Goal: Task Accomplishment & Management: Complete application form

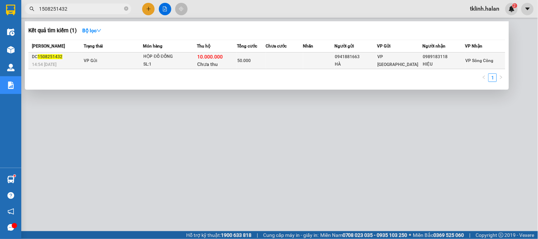
type input "1508251432"
click at [218, 61] on span "Chưa thu" at bounding box center [208, 64] width 21 height 6
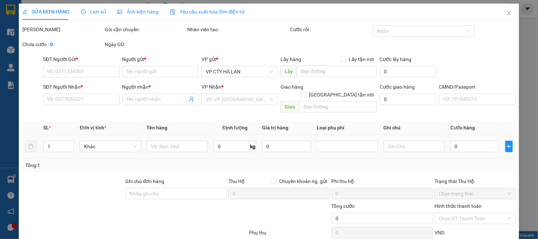
type input "0941881663"
type input "HÀ"
type input "0989183118"
type input "HIỆU"
type input "50.000"
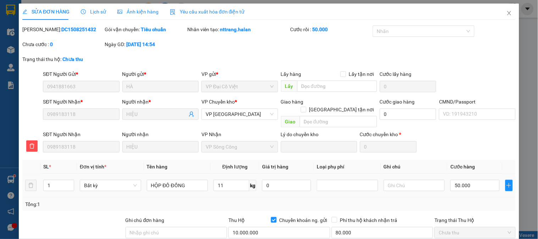
scroll to position [79, 0]
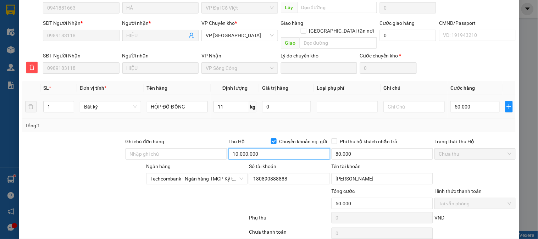
click at [287, 151] on input "10.000.000" at bounding box center [280, 153] width 102 height 11
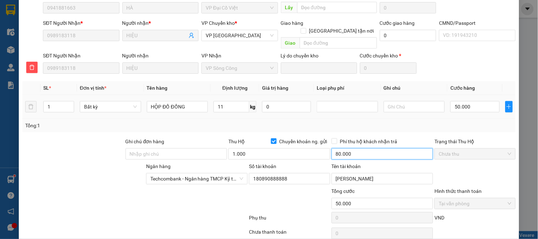
type input "1.000.000"
click at [371, 148] on input "30.000" at bounding box center [383, 153] width 102 height 11
type input "80.000"
click at [350, 138] on span "Phí thu hộ khách nhận trả" at bounding box center [368, 142] width 63 height 8
click at [337, 138] on input "Phí thu hộ khách nhận trả" at bounding box center [334, 140] width 5 height 5
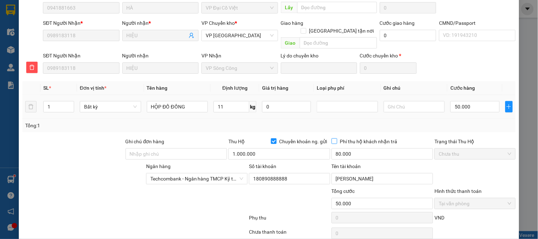
checkbox input "true"
click at [160, 148] on input "Ghi chú đơn hàng" at bounding box center [177, 153] width 102 height 11
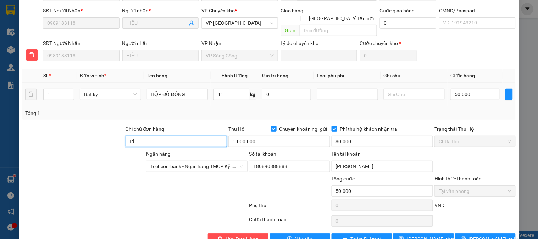
scroll to position [103, 0]
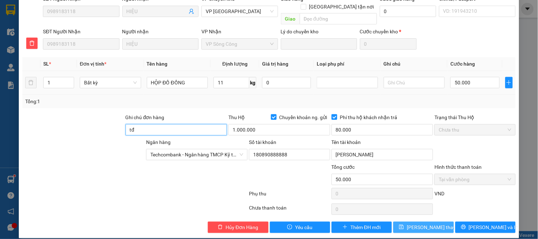
type input "tđ"
click at [404, 225] on icon "save" at bounding box center [402, 227] width 5 height 5
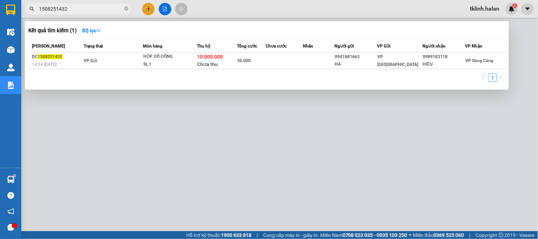
click at [100, 12] on input "1508251432" at bounding box center [81, 9] width 84 height 8
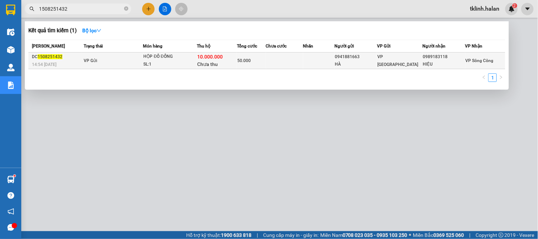
click at [226, 66] on div "10.000.000 Chưa thu" at bounding box center [217, 60] width 39 height 15
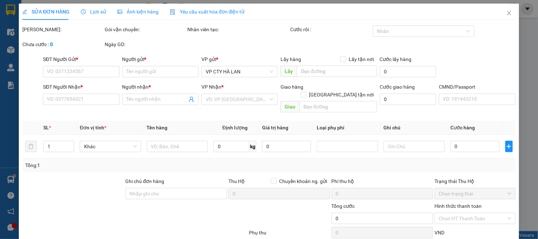
type input "0941881663"
type input "HÀ"
type input "0989183118"
type input "HIỆU"
type input "tđ"
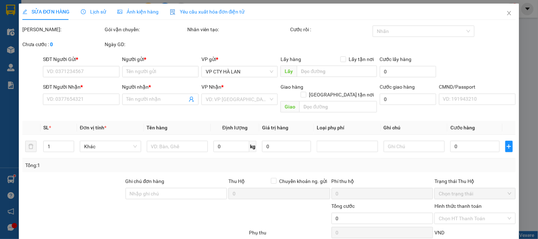
type input "50.000"
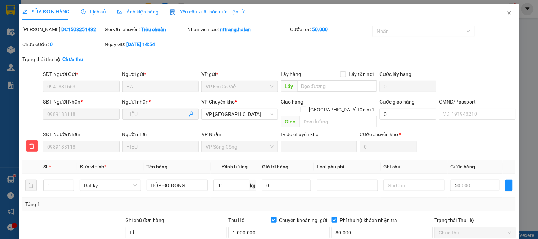
scroll to position [79, 0]
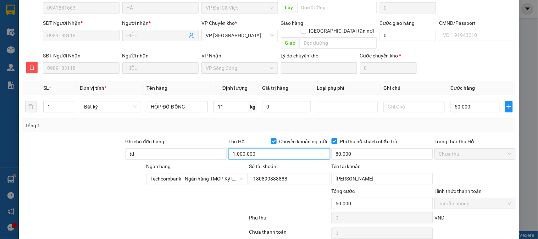
click at [283, 149] on input "1.000.000" at bounding box center [280, 153] width 102 height 11
type input "1.000"
click at [309, 121] on div "Tổng: 1" at bounding box center [269, 125] width 494 height 13
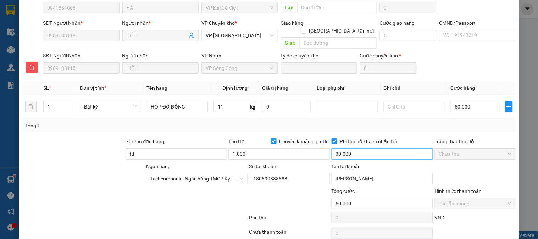
click at [348, 148] on input "30.000" at bounding box center [383, 153] width 102 height 11
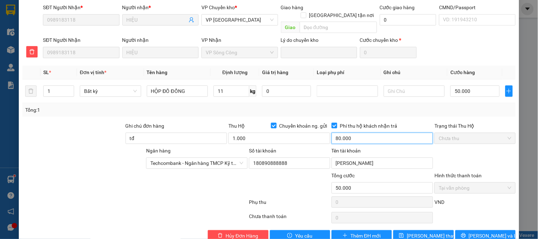
scroll to position [103, 0]
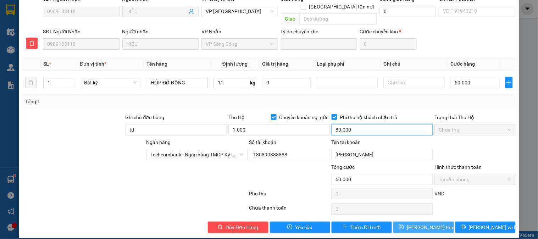
type input "80.000"
click at [420, 224] on span "[PERSON_NAME] thay đổi" at bounding box center [435, 228] width 57 height 8
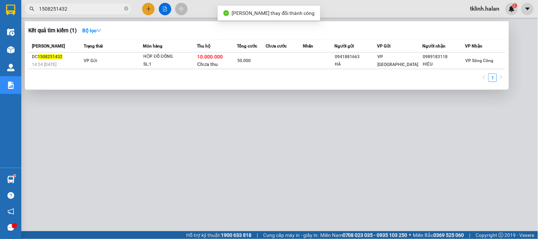
click at [97, 10] on input "1508251432" at bounding box center [81, 9] width 84 height 8
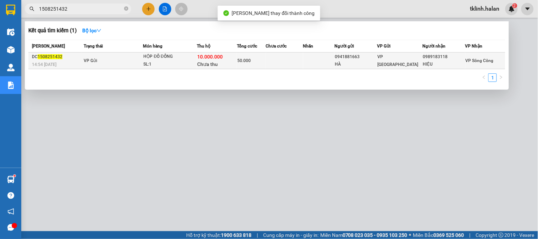
click at [242, 64] on div "50.000" at bounding box center [251, 61] width 28 height 8
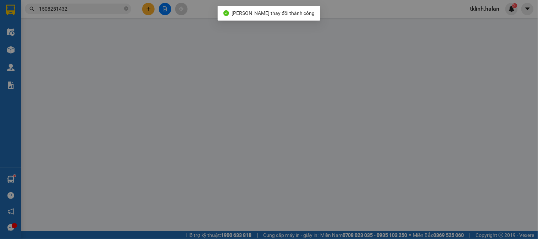
type input "0941881663"
type input "HÀ"
type input "0989183118"
type input "HIỆU"
type input "tđ"
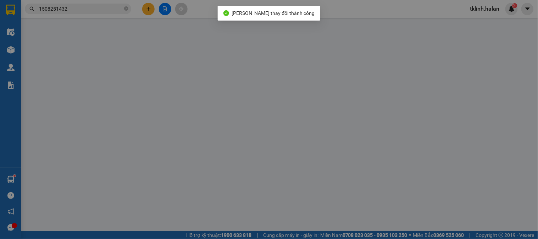
type input "50.000"
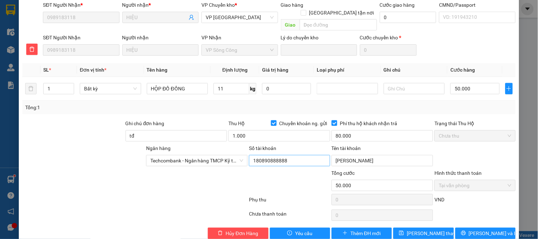
scroll to position [103, 0]
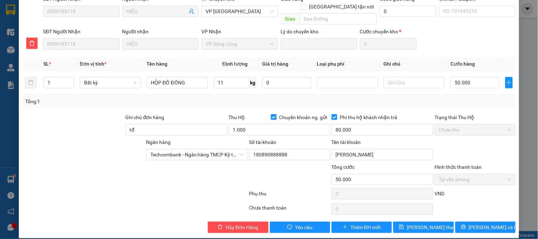
drag, startPoint x: 115, startPoint y: 197, endPoint x: 108, endPoint y: 221, distance: 24.5
click at [115, 202] on div at bounding box center [135, 209] width 227 height 14
